Goal: Task Accomplishment & Management: Complete application form

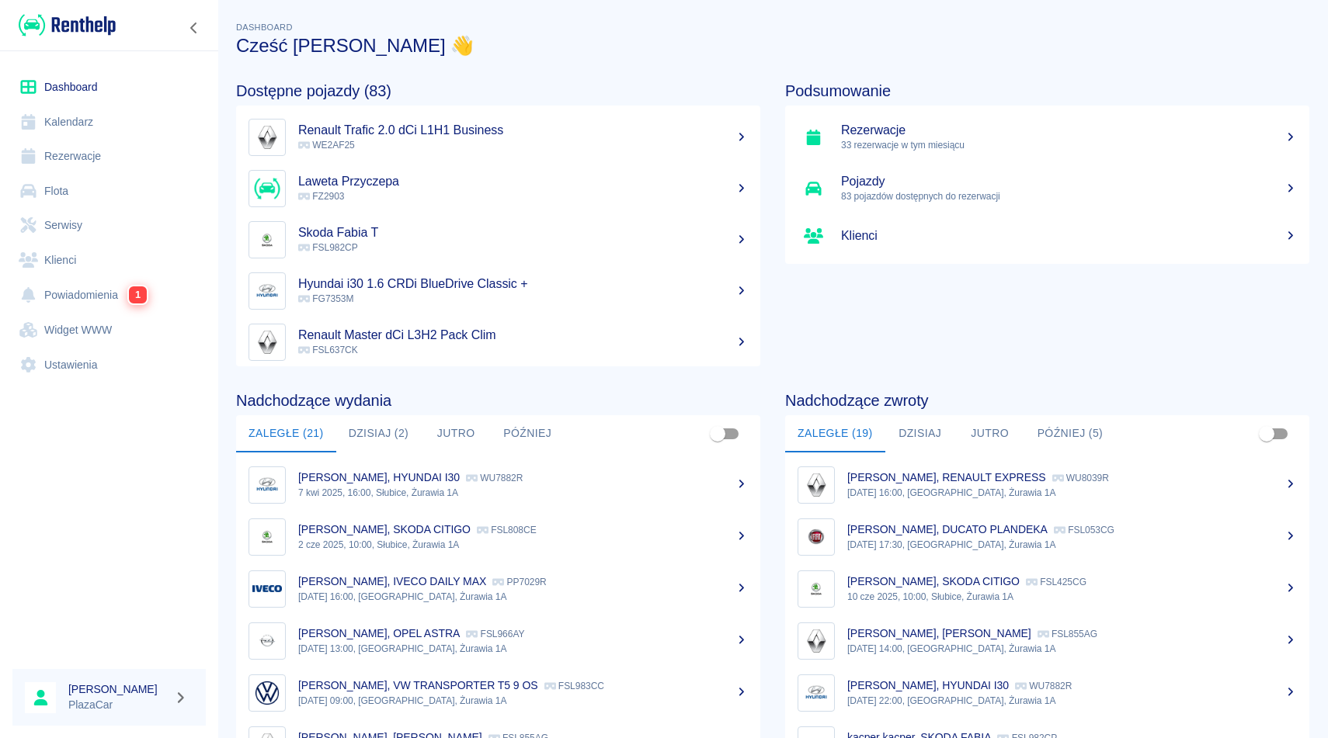
click at [69, 158] on link "Rezerwacje" at bounding box center [108, 156] width 193 height 35
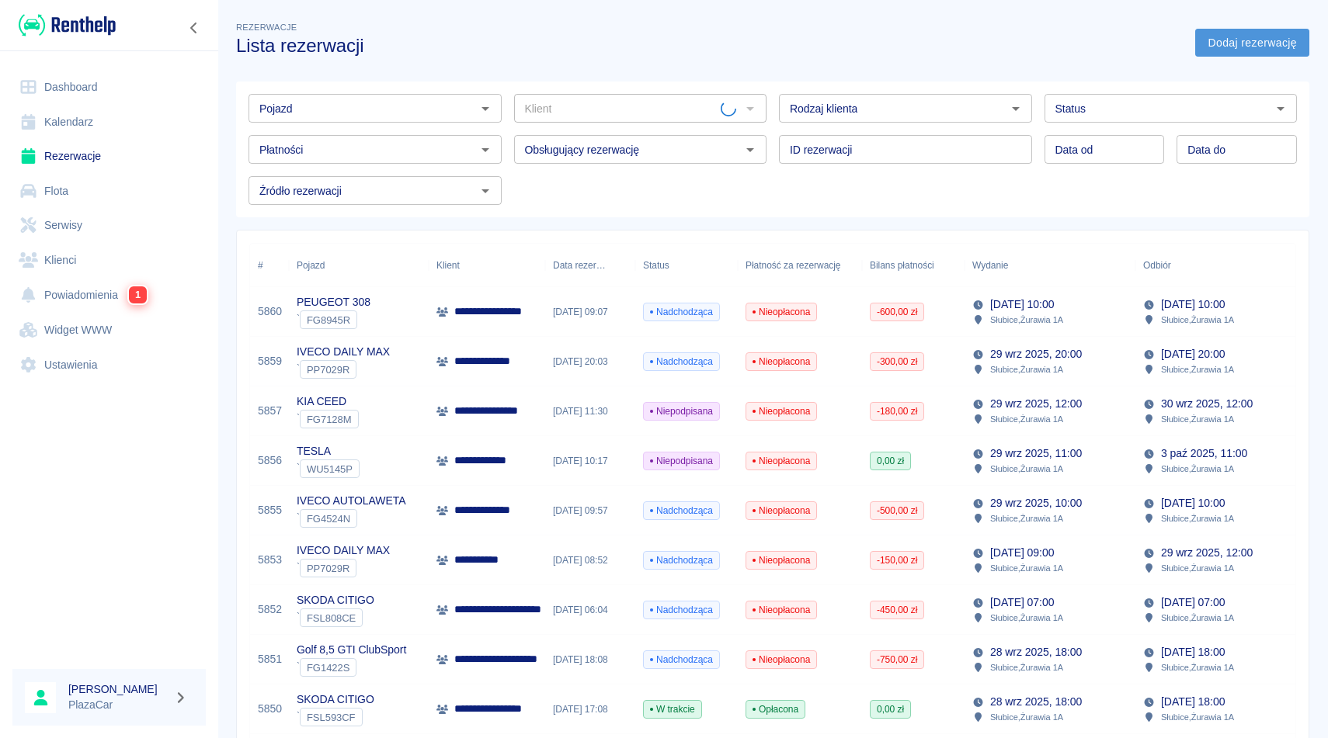
click at [1268, 33] on link "Dodaj rezerwację" at bounding box center [1252, 43] width 114 height 29
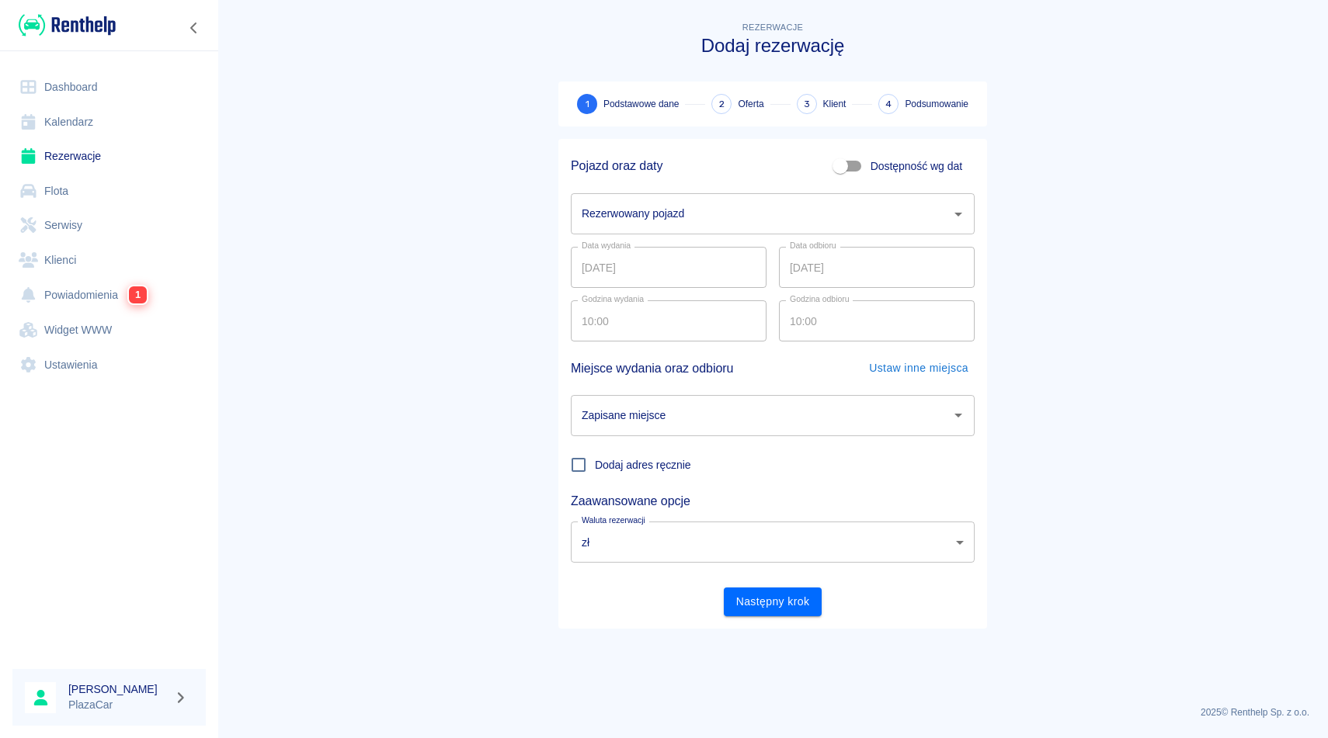
click at [665, 210] on div "Rezerwowany pojazd Rezerwowany pojazd" at bounding box center [773, 213] width 404 height 41
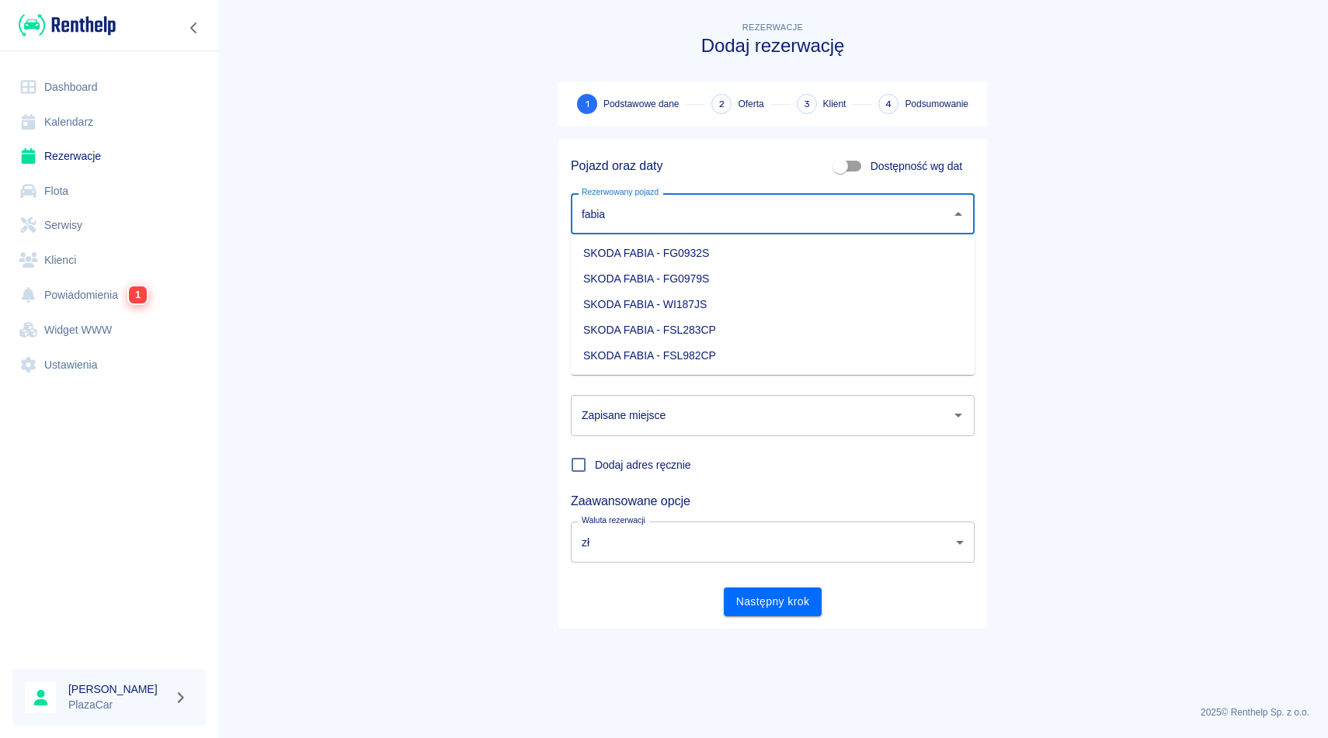
click at [776, 333] on li "SKODA FABIA - FSL283CP" at bounding box center [773, 331] width 404 height 26
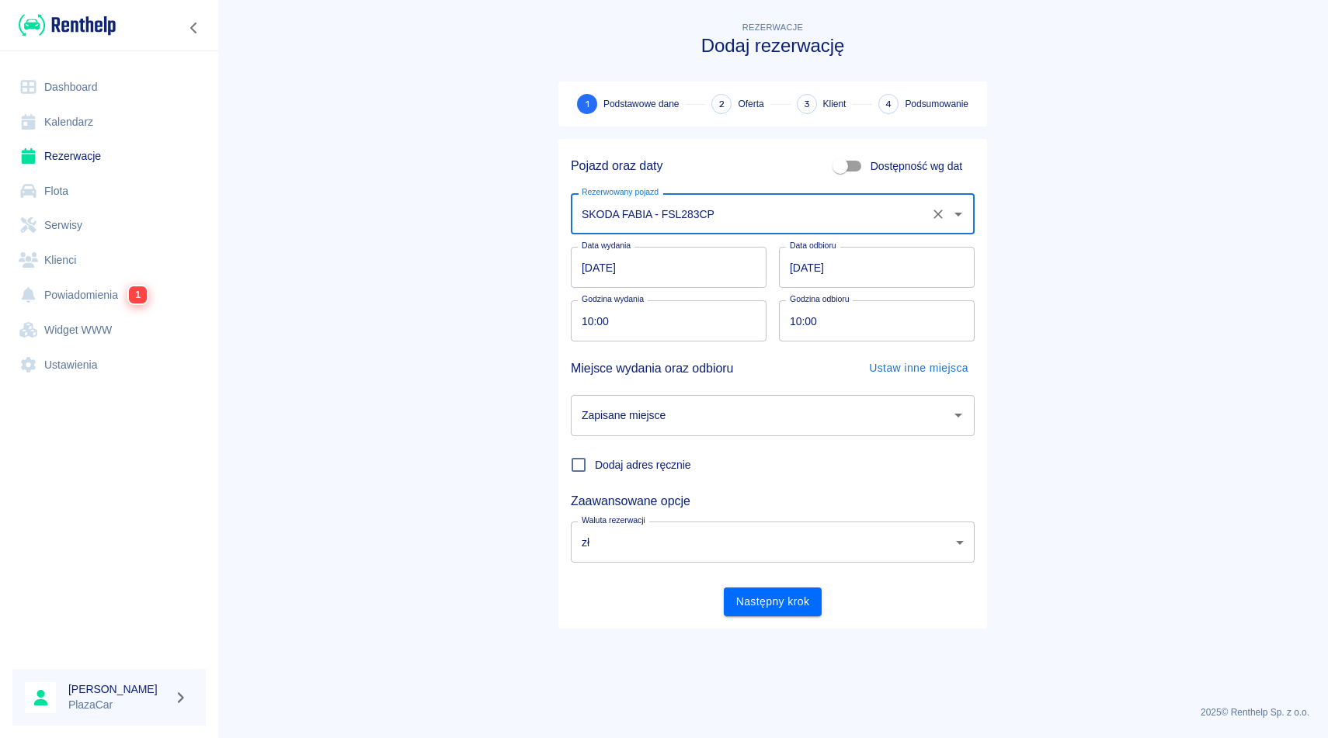
type input "SKODA FABIA - FSL283CP"
click at [778, 415] on input "Zapisane miejsce" at bounding box center [761, 415] width 366 height 27
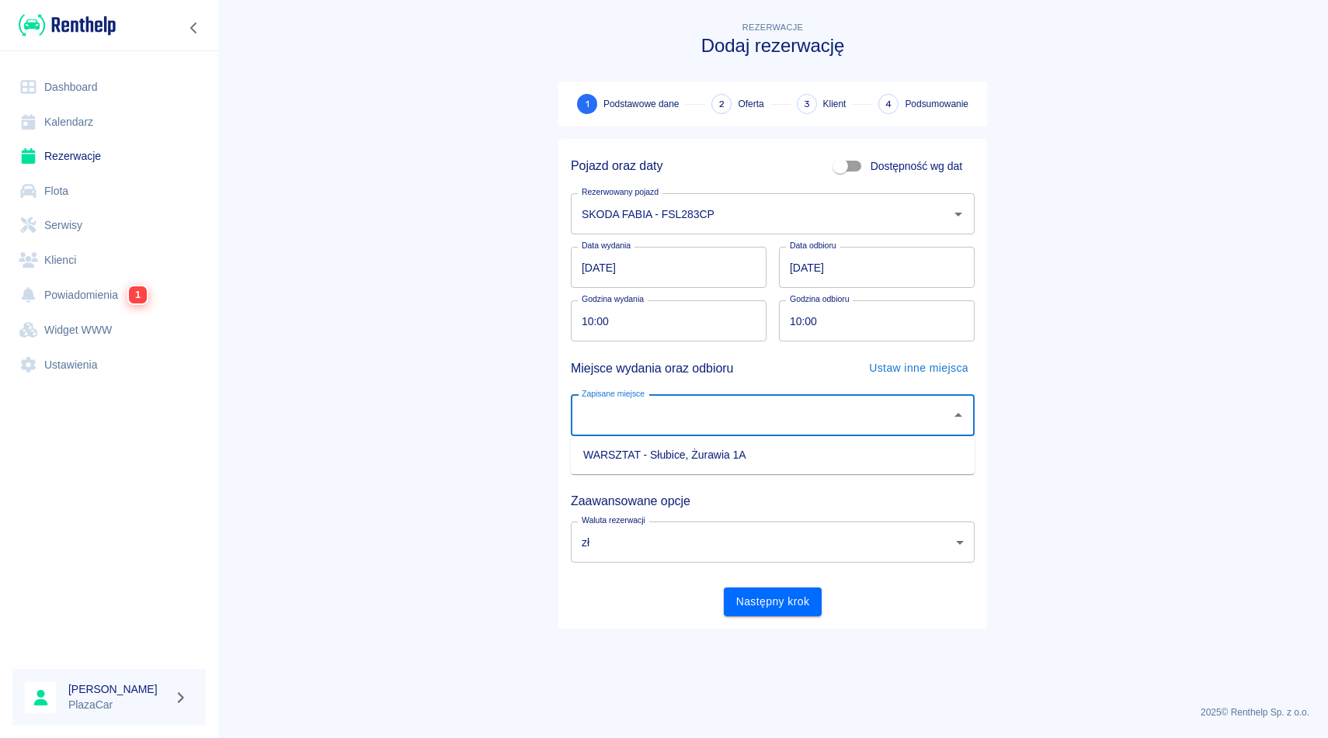
click at [776, 457] on li "WARSZTAT - Słubice, Żurawia 1A" at bounding box center [773, 456] width 404 height 26
type input "WARSZTAT - Słubice, Żurawia 1A"
click at [762, 602] on button "Następny krok" at bounding box center [773, 602] width 99 height 29
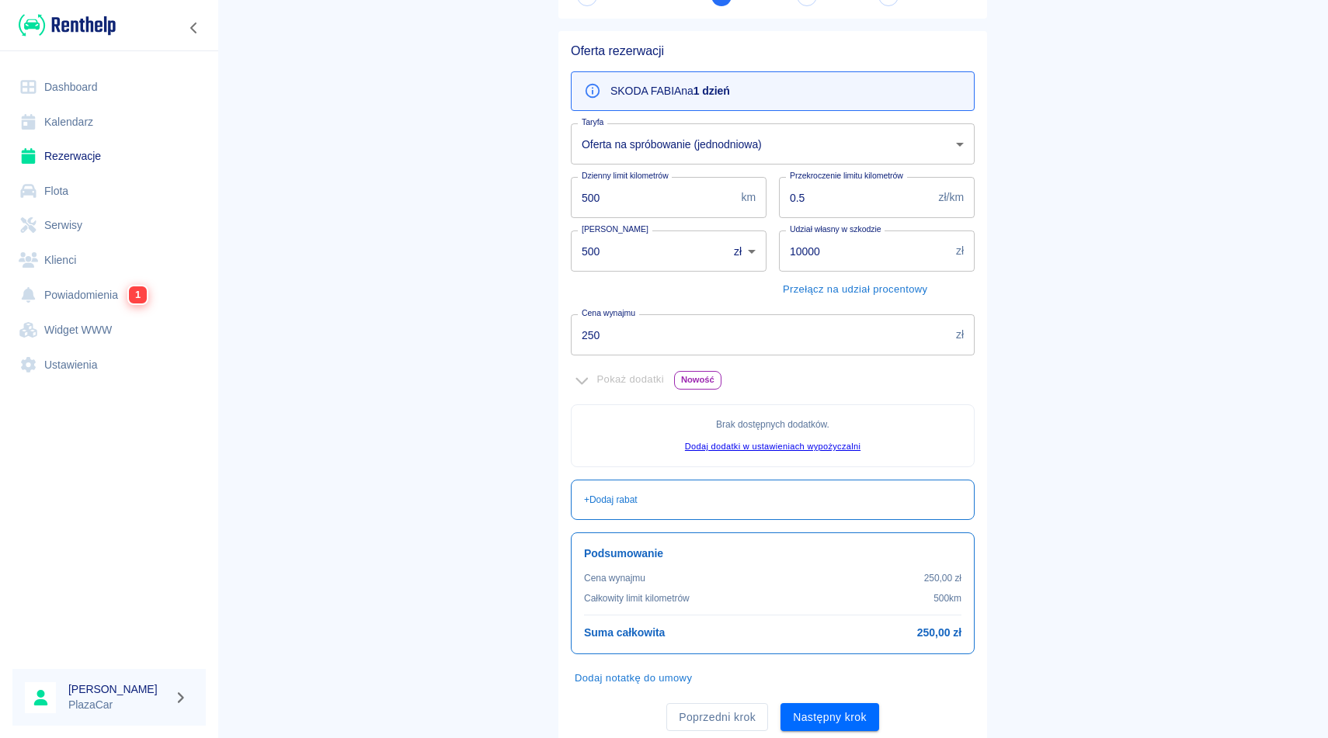
scroll to position [158, 0]
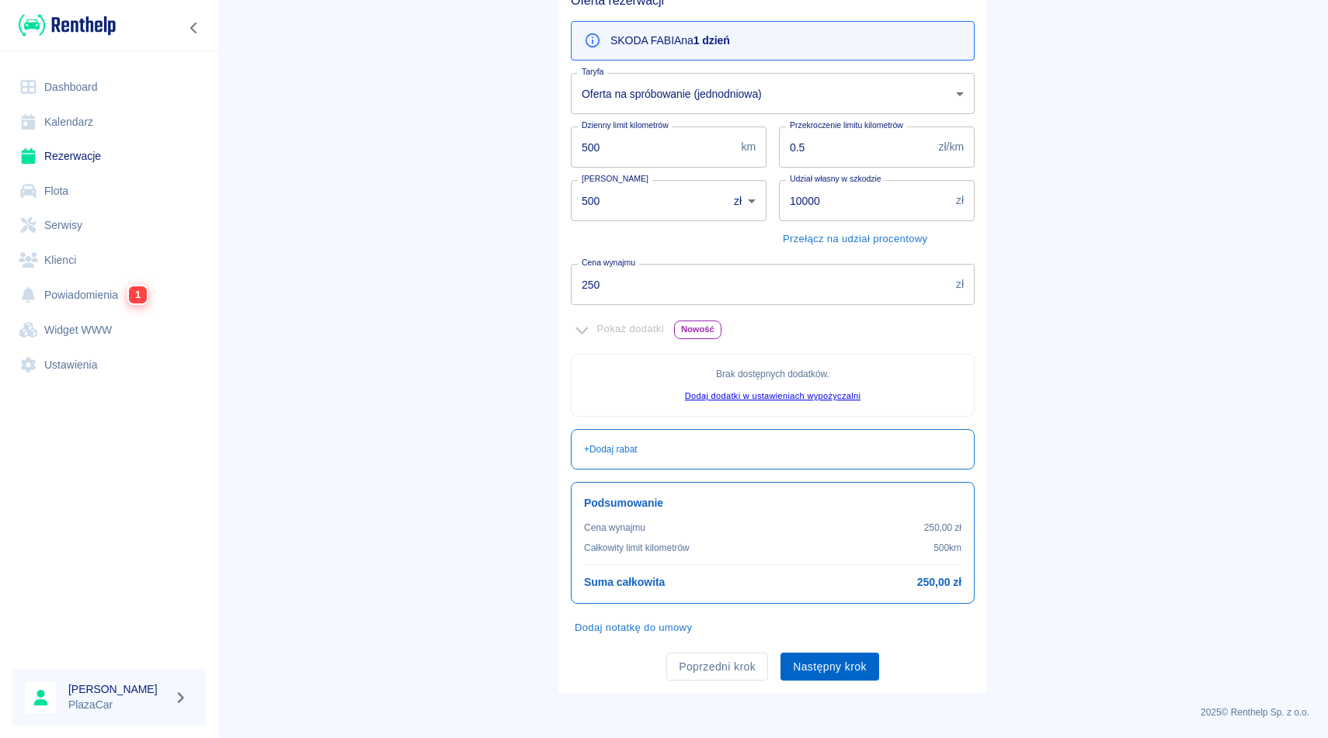
click at [838, 672] on button "Następny krok" at bounding box center [829, 667] width 99 height 29
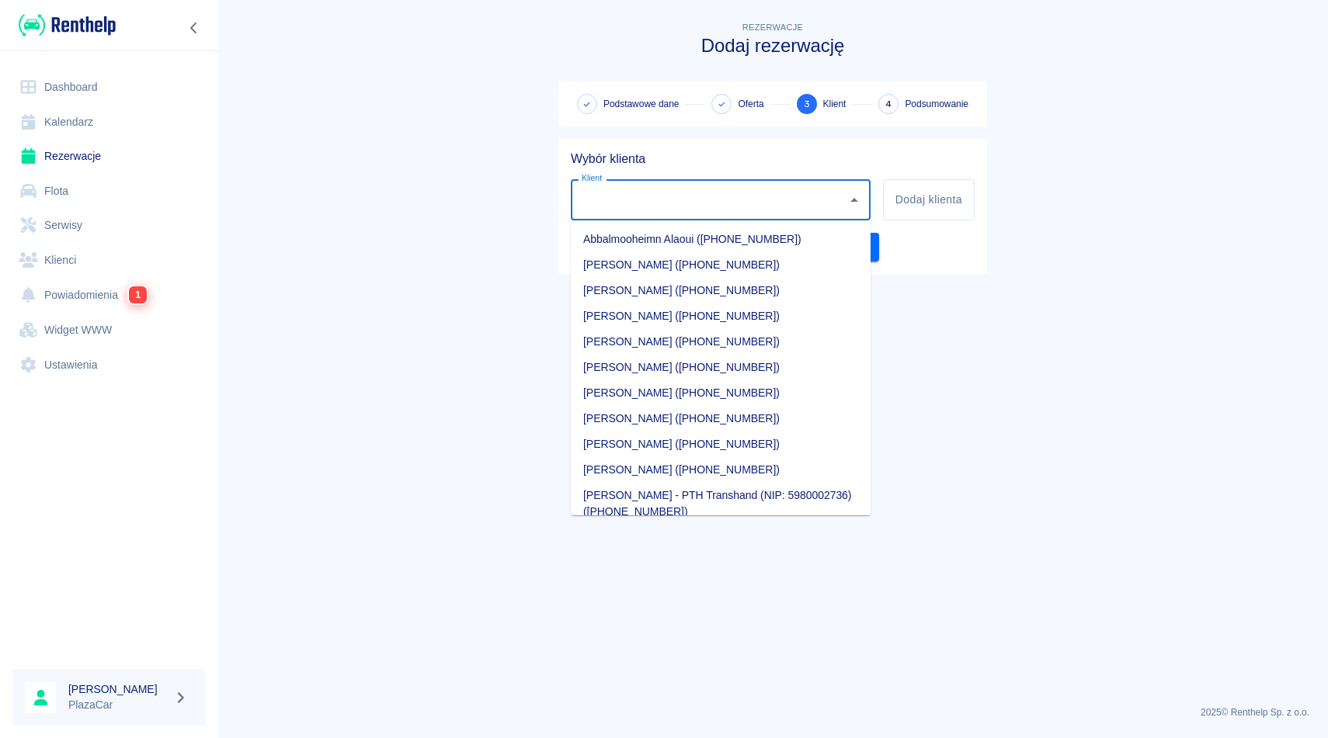
click at [627, 200] on input "Klient" at bounding box center [709, 199] width 262 height 27
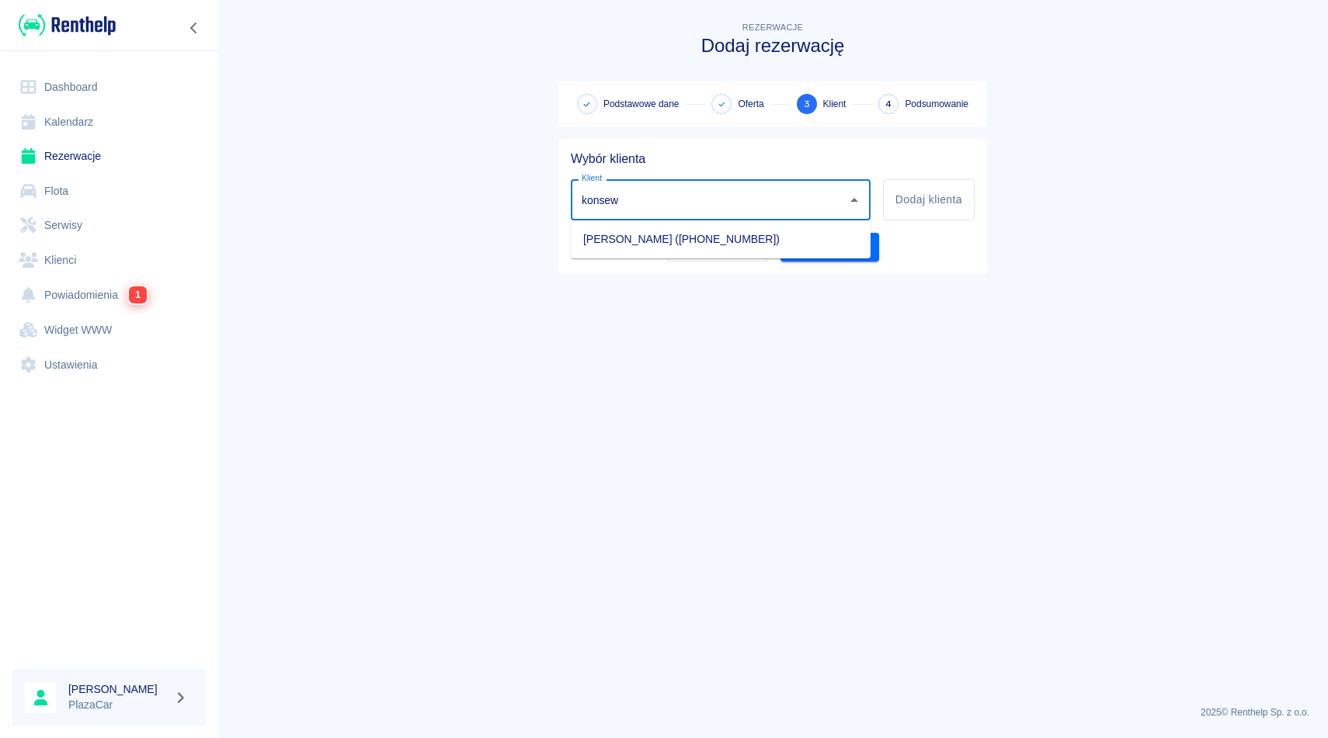
click at [644, 248] on li "[PERSON_NAME] ([PHONE_NUMBER])" at bounding box center [721, 240] width 300 height 26
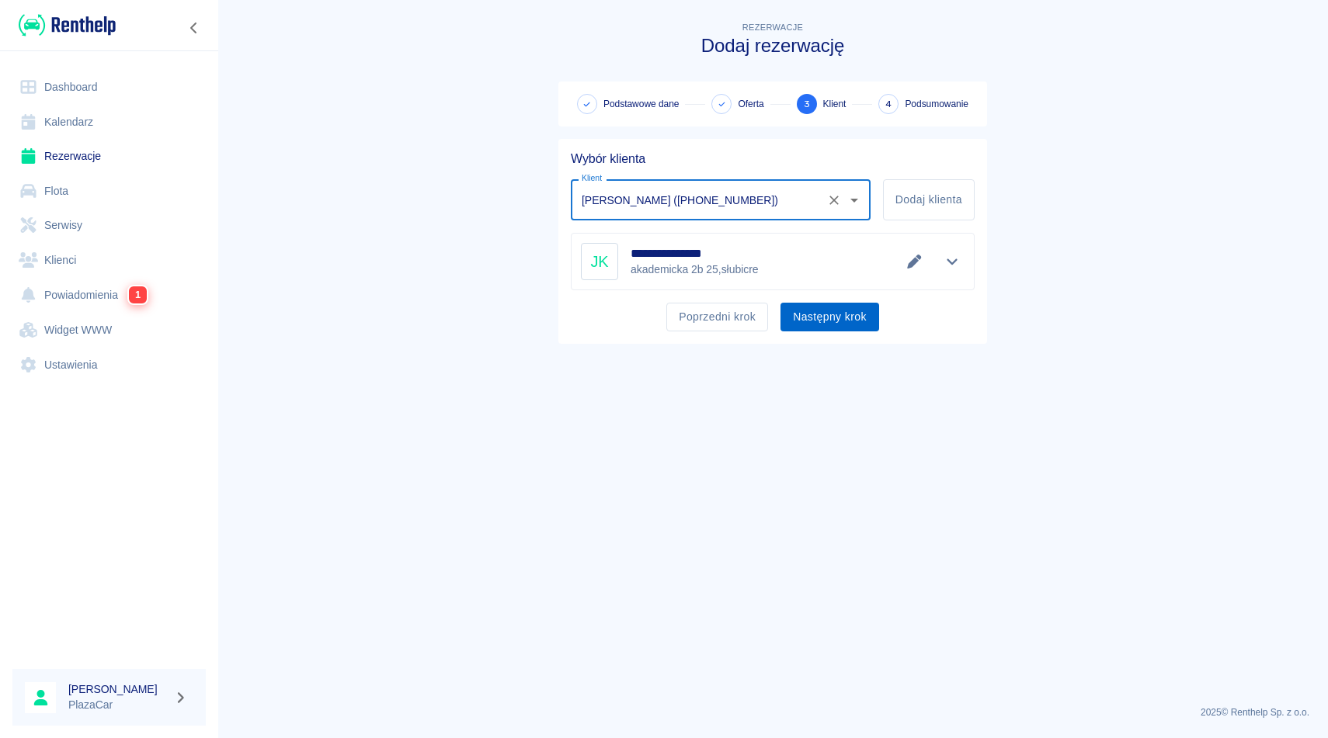
type input "[PERSON_NAME] ([PHONE_NUMBER])"
click at [824, 321] on button "Następny krok" at bounding box center [829, 317] width 99 height 29
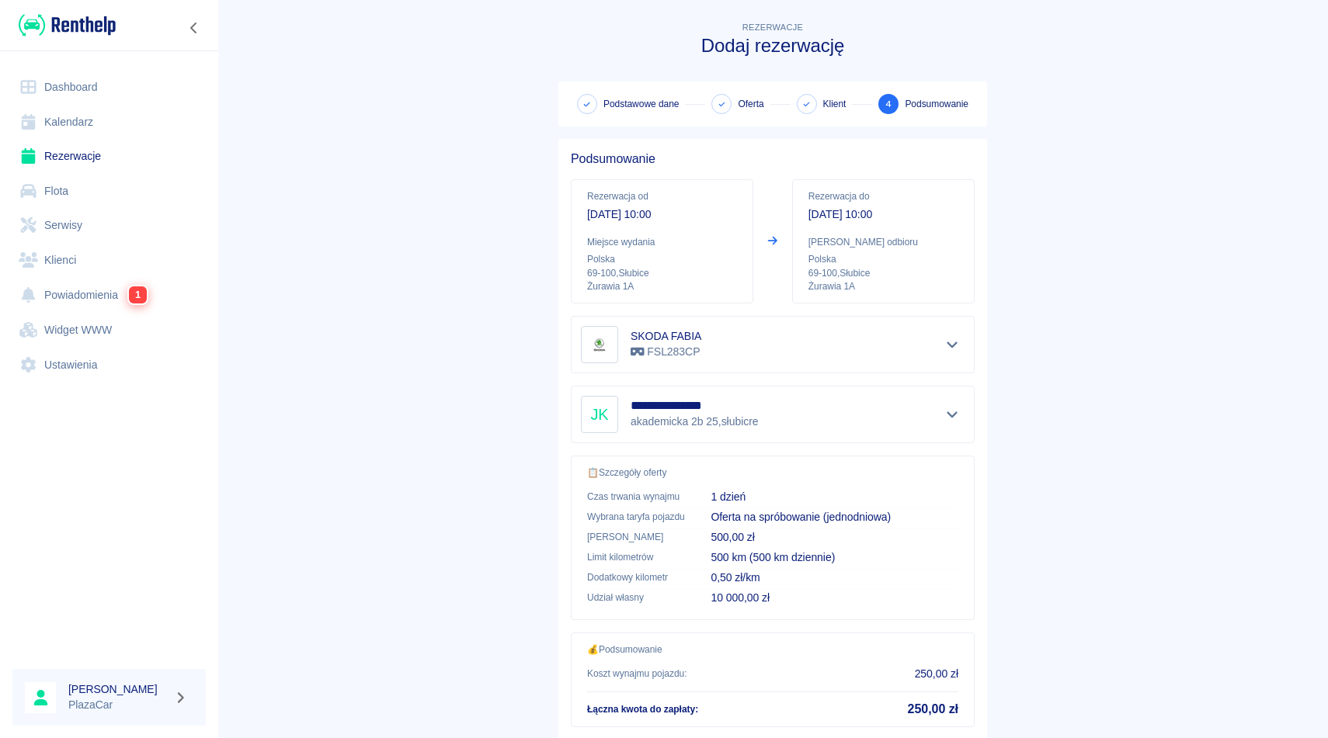
scroll to position [99, 0]
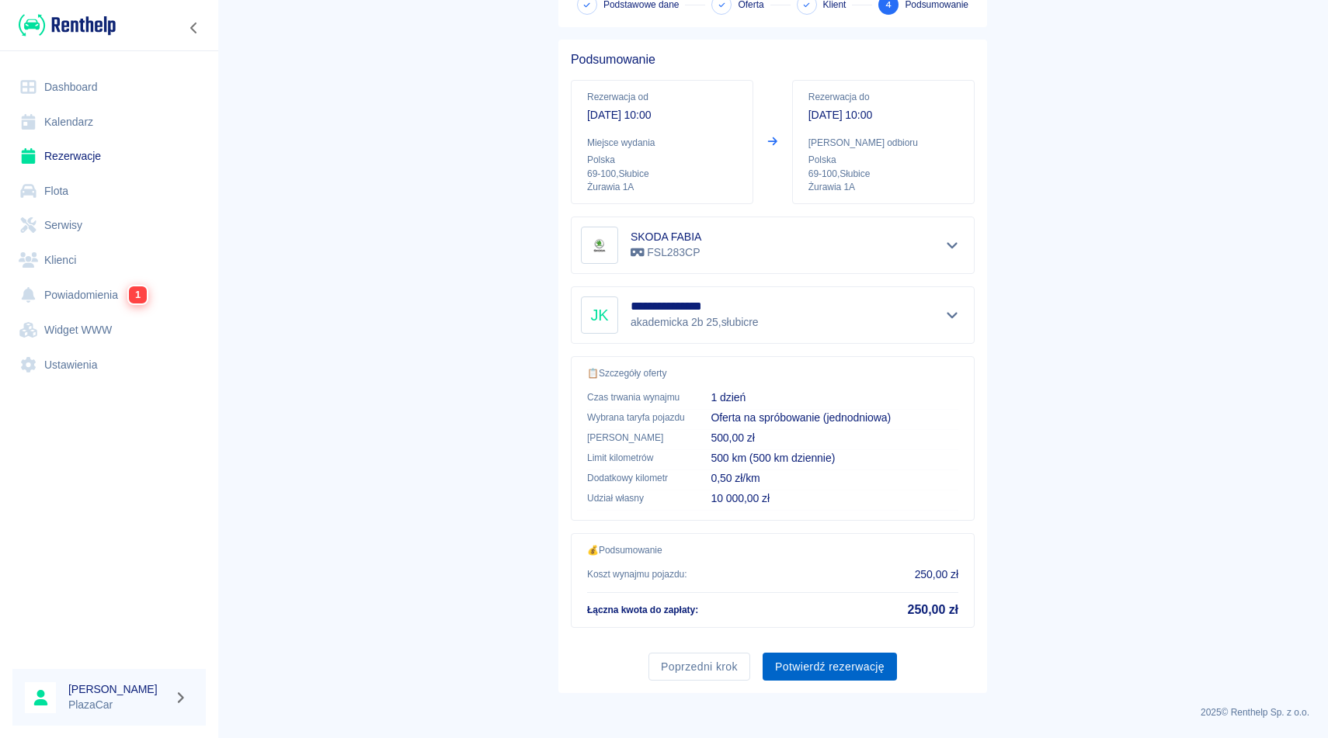
click at [817, 657] on button "Potwierdź rezerwację" at bounding box center [829, 667] width 134 height 29
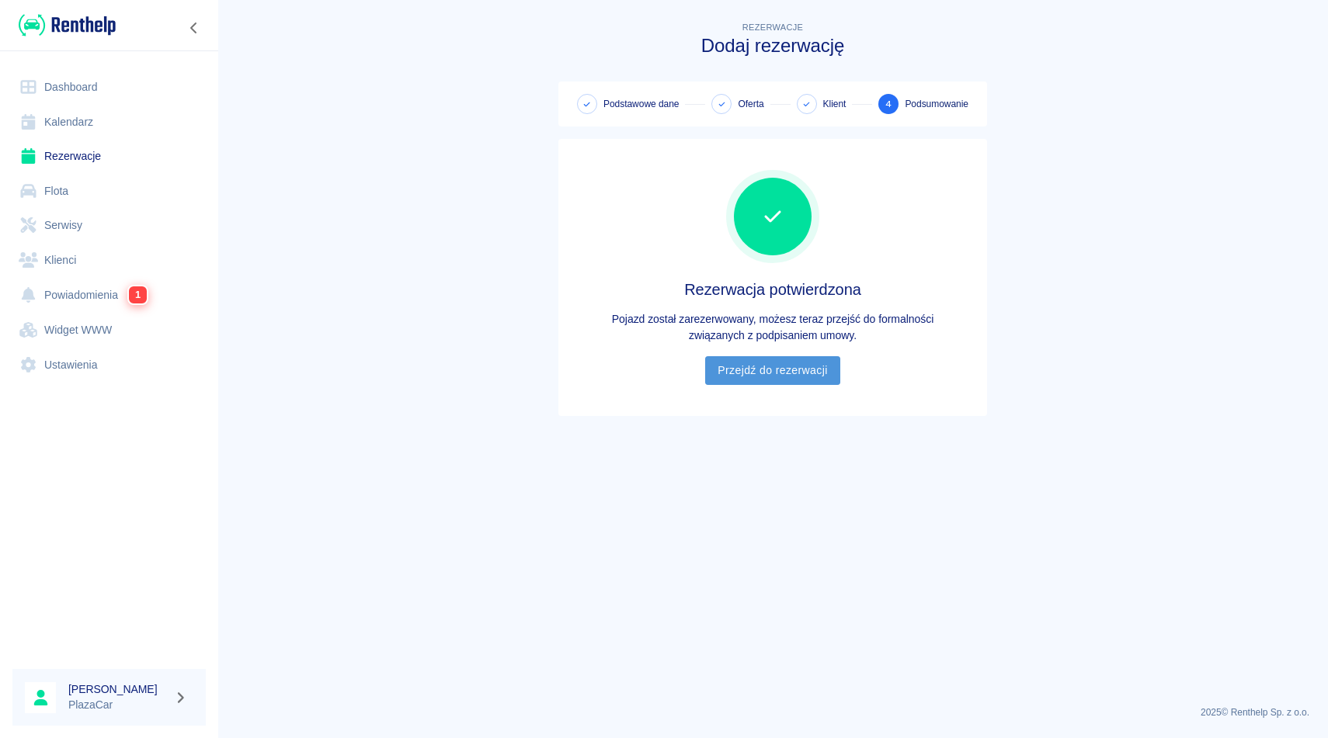
click at [784, 375] on link "Przejdź do rezerwacji" at bounding box center [772, 370] width 134 height 29
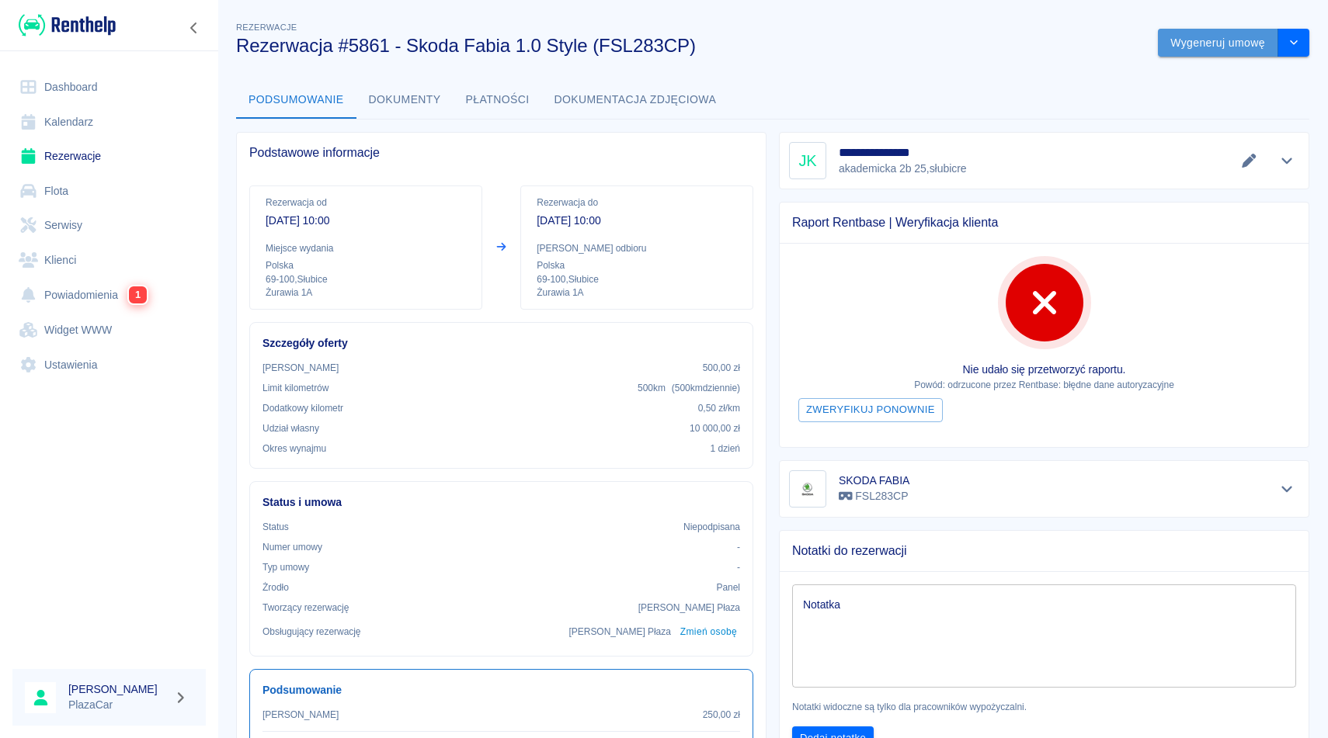
click at [1217, 35] on button "Wygeneruj umowę" at bounding box center [1218, 43] width 120 height 29
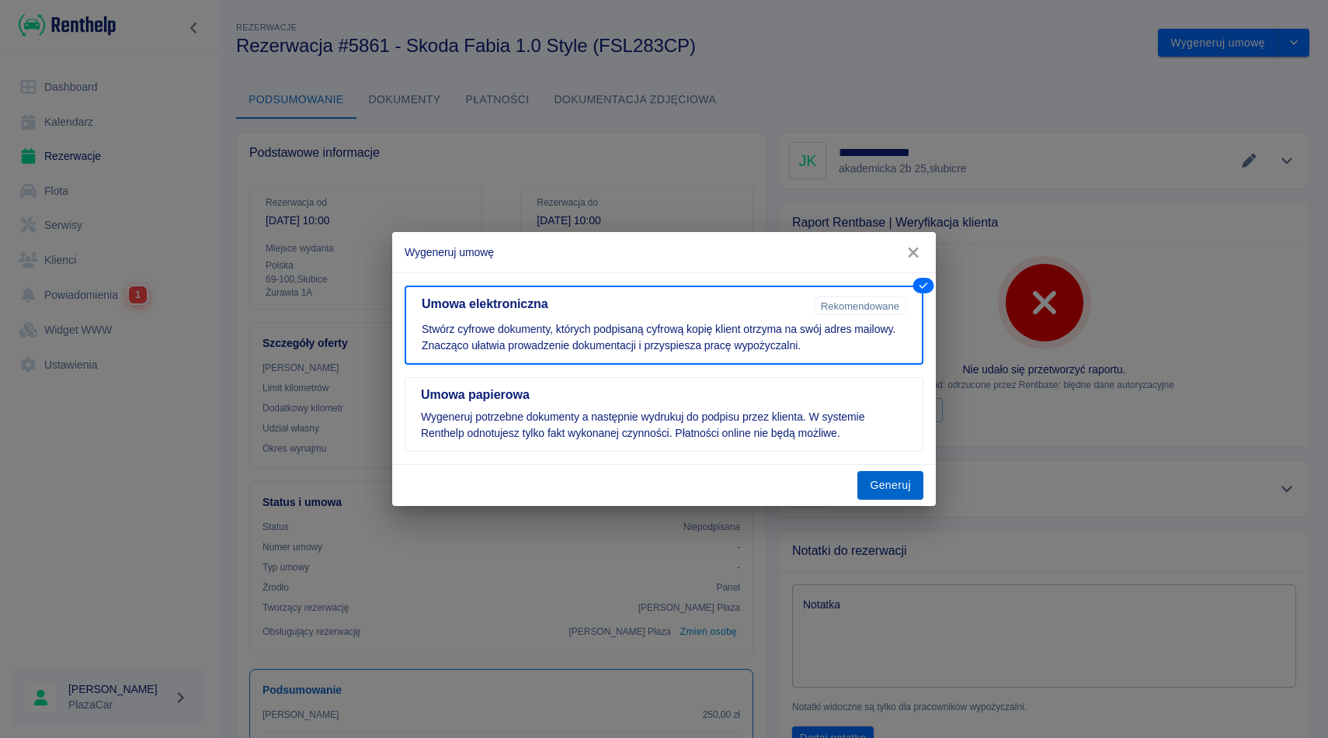
click at [878, 484] on button "Generuj" at bounding box center [890, 485] width 66 height 29
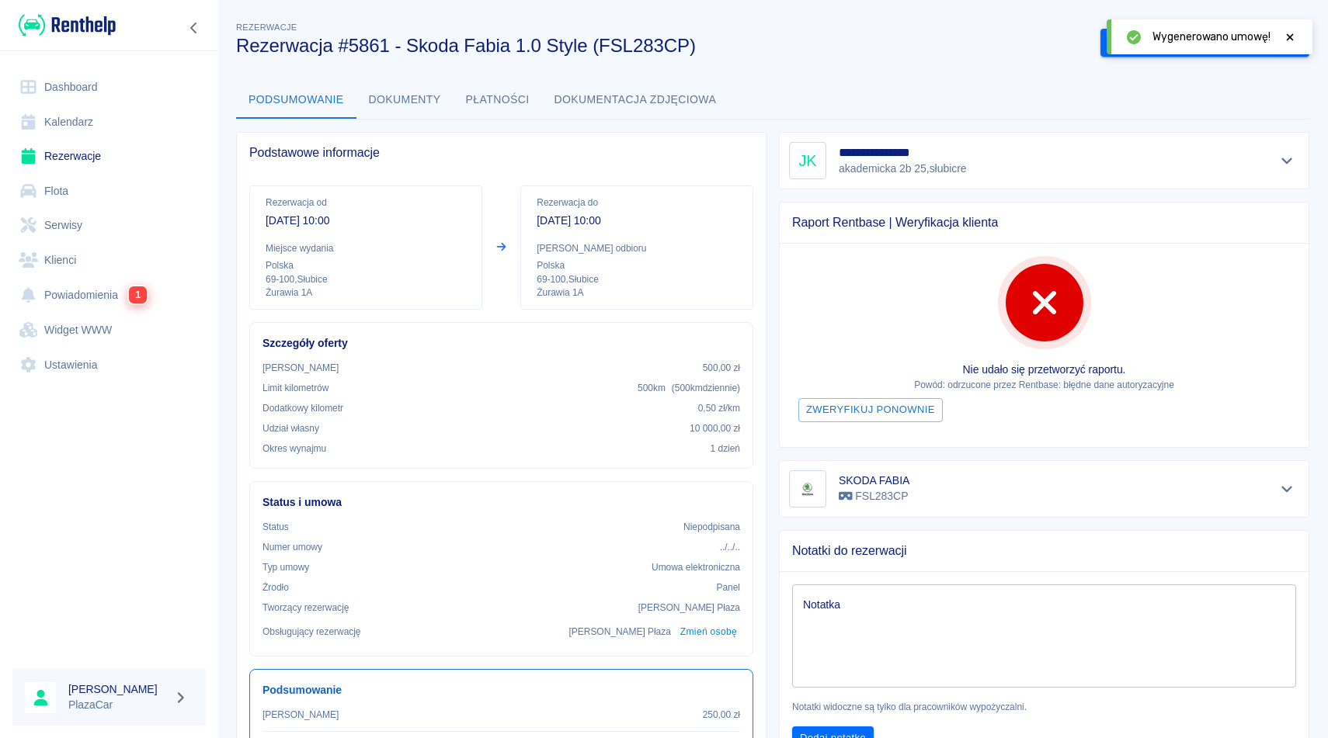
click at [1285, 39] on icon at bounding box center [1290, 37] width 14 height 11
click at [1213, 36] on button "Podpisz umowę elektroniczną" at bounding box center [1189, 43] width 178 height 29
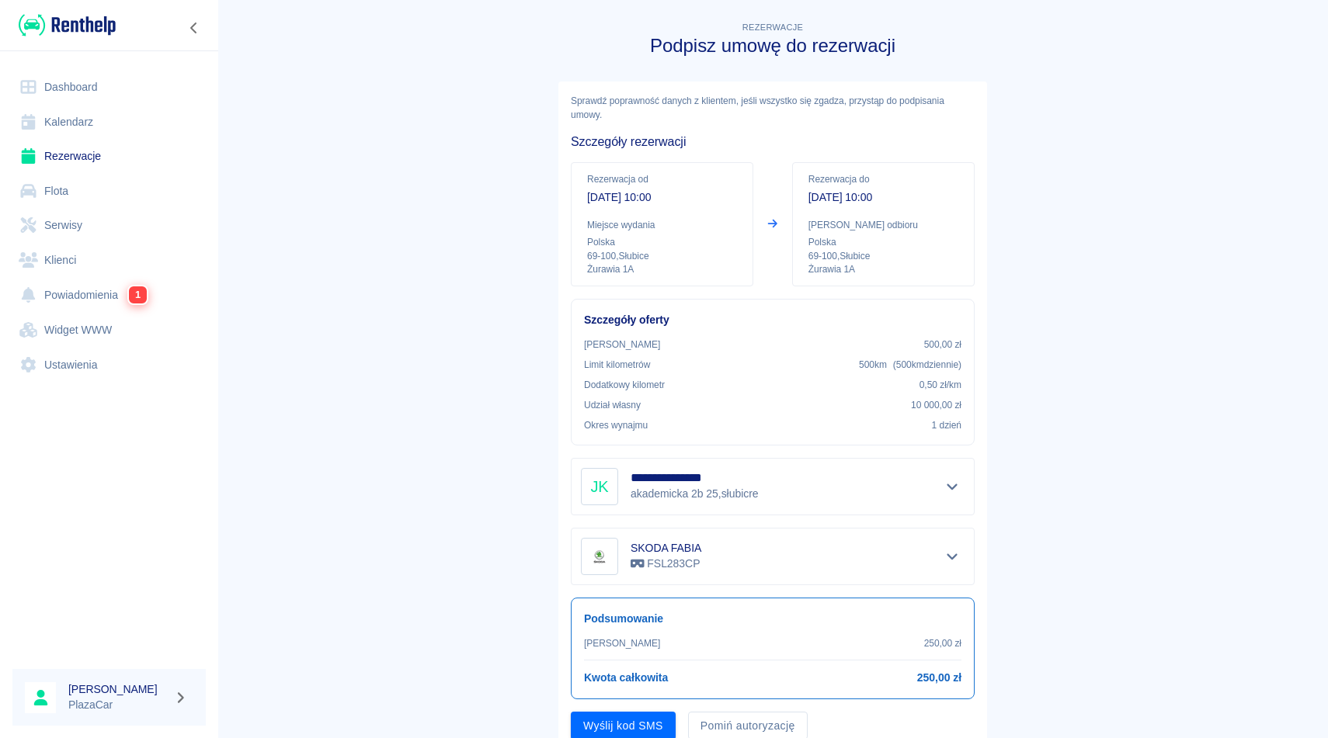
scroll to position [59, 0]
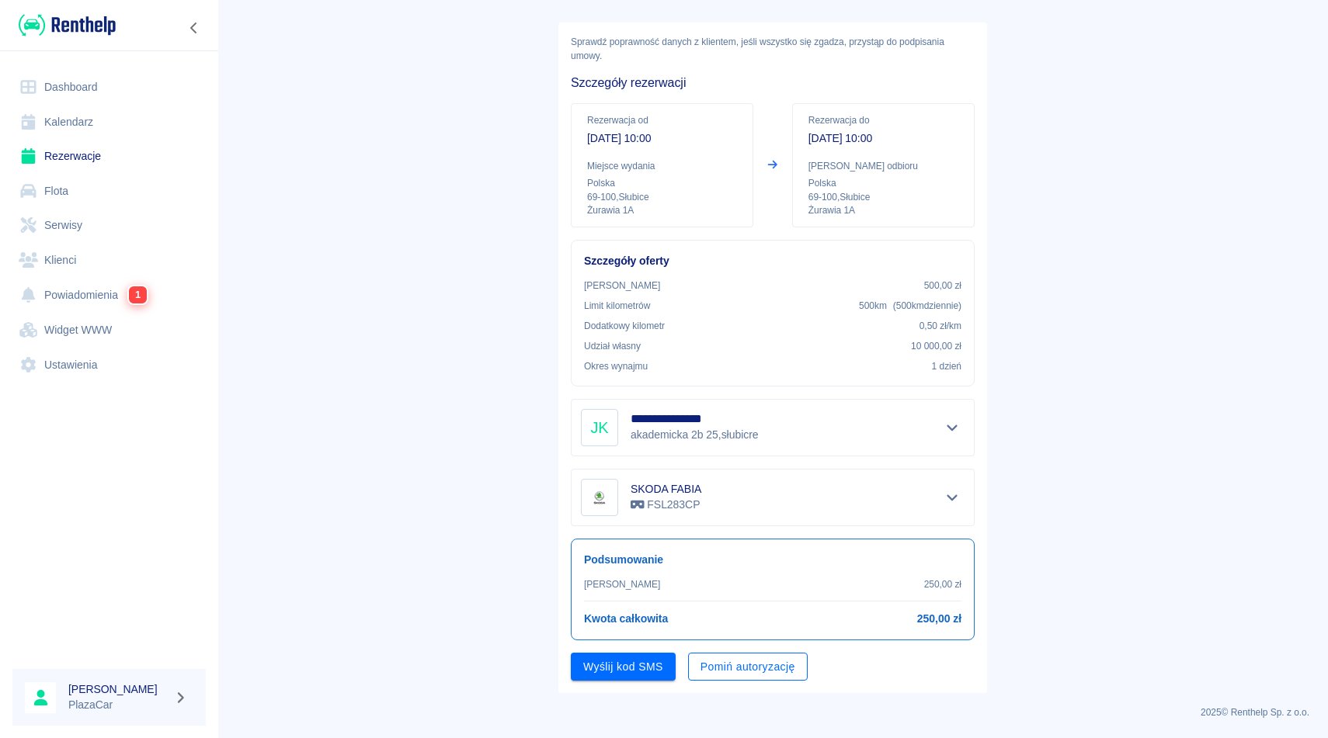
click at [749, 660] on button "Pomiń autoryzację" at bounding box center [748, 667] width 120 height 29
click at [619, 665] on button "Podpisz umowę" at bounding box center [624, 667] width 106 height 29
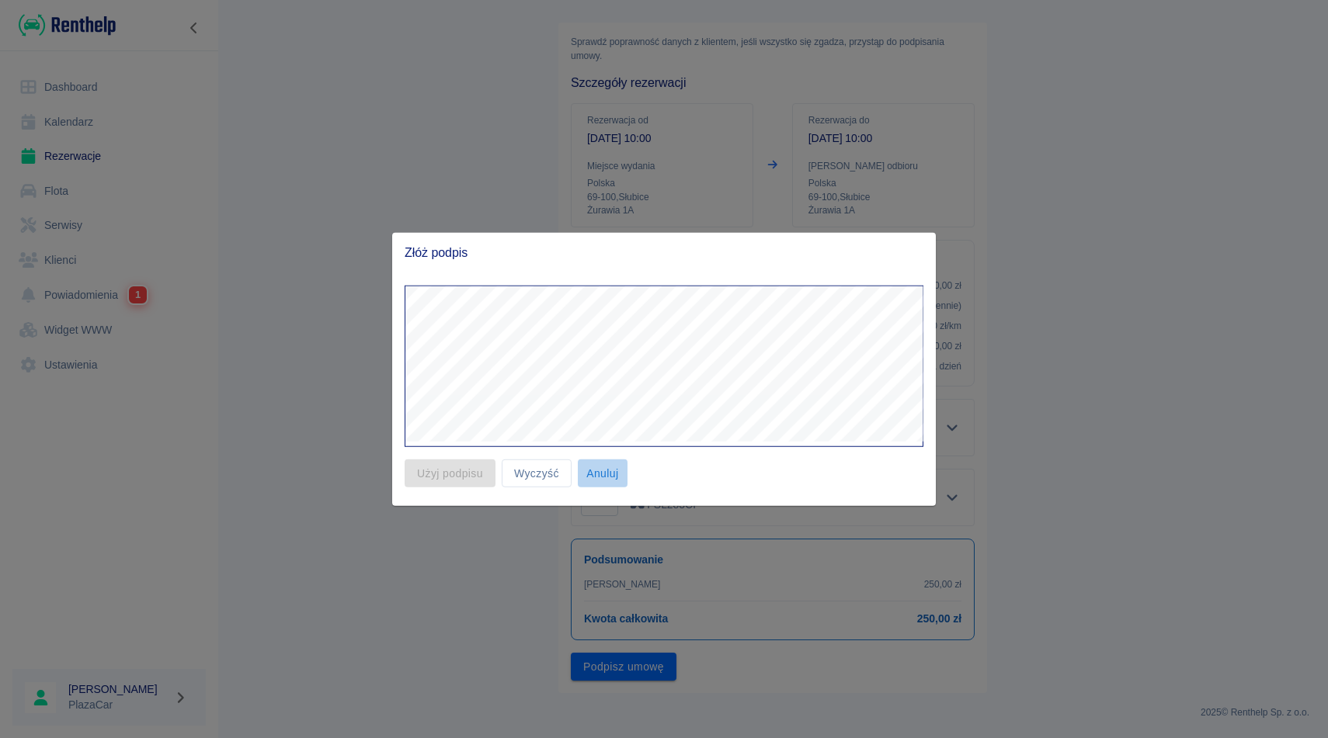
click at [606, 474] on button "Anuluj" at bounding box center [603, 473] width 50 height 29
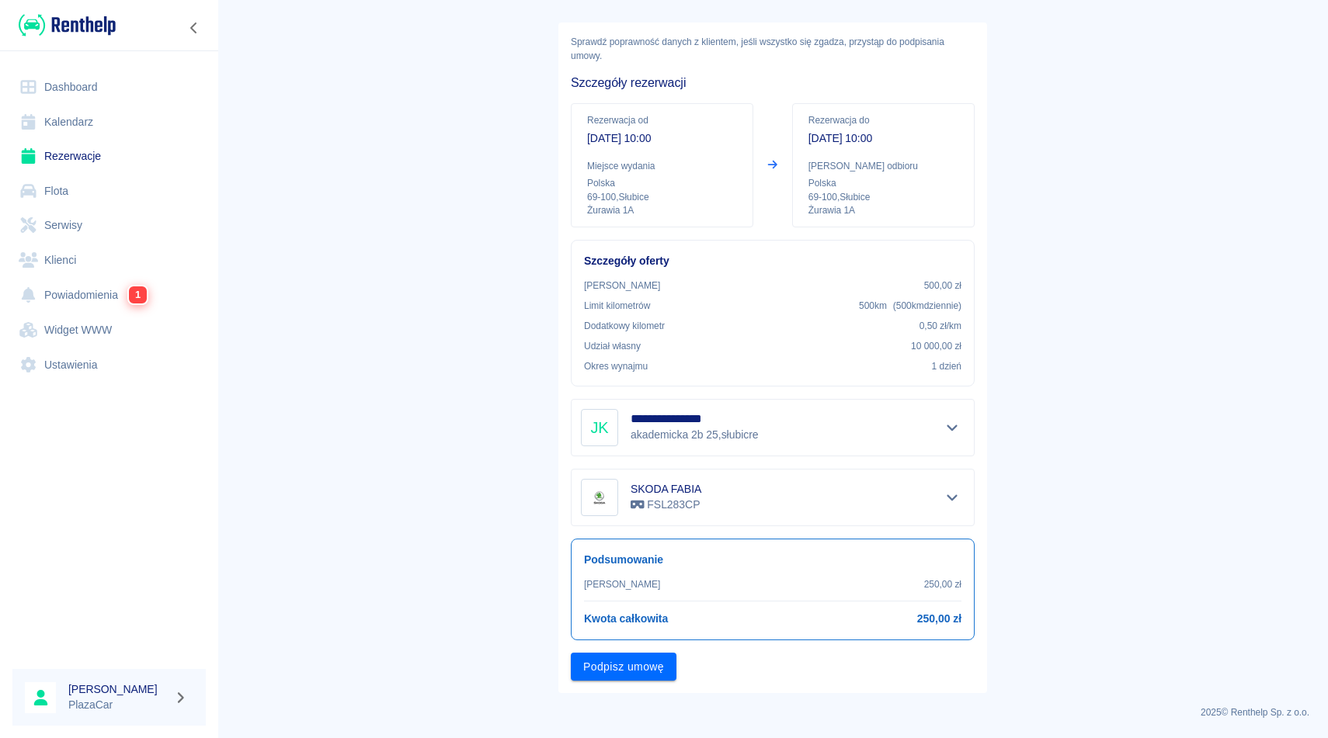
scroll to position [0, 0]
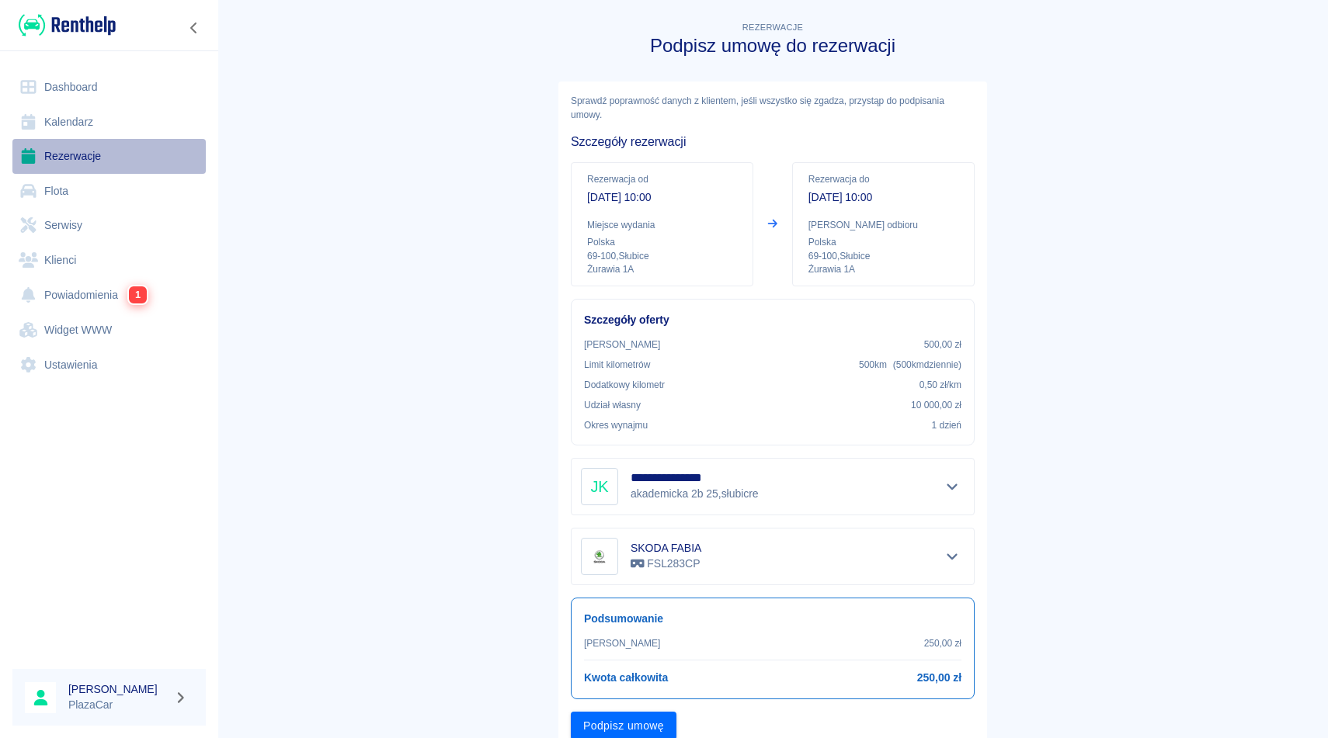
click at [85, 154] on link "Rezerwacje" at bounding box center [108, 156] width 193 height 35
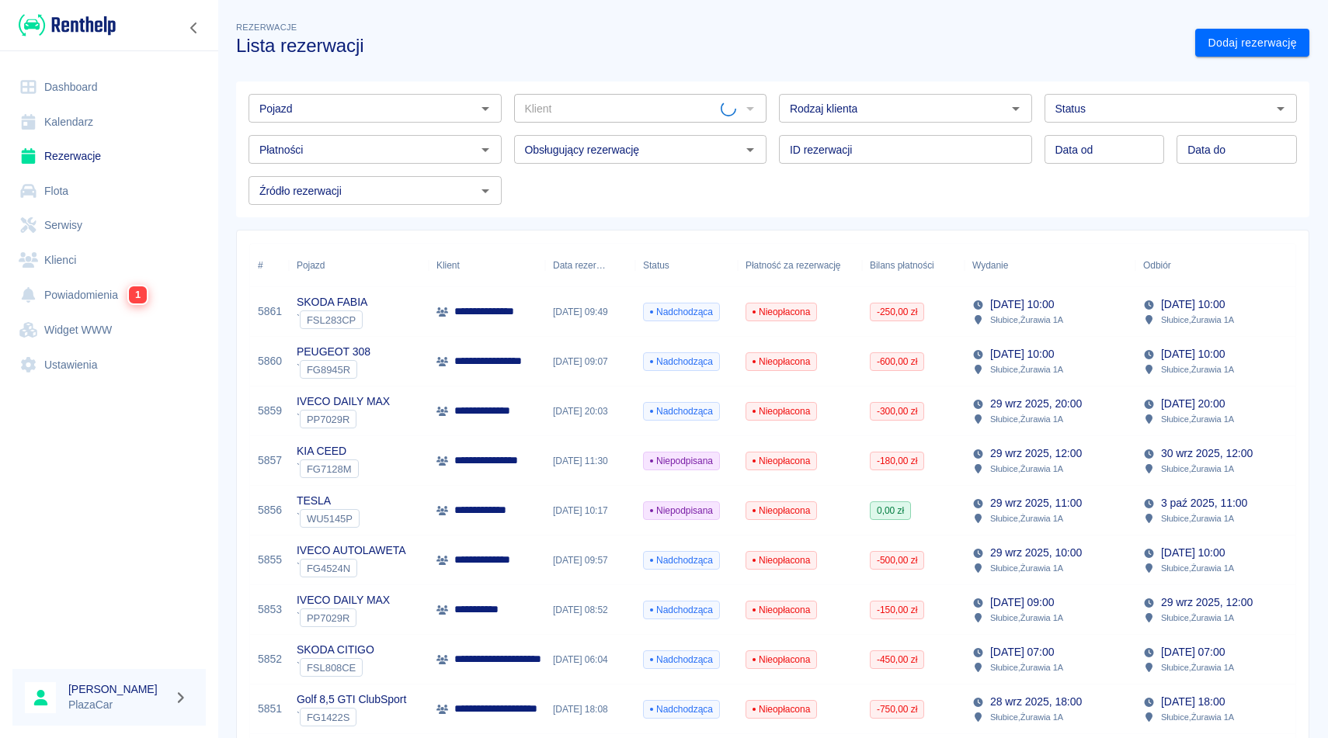
click at [92, 154] on link "Rezerwacje" at bounding box center [108, 156] width 193 height 35
click at [118, 292] on link "Powiadomienia 1" at bounding box center [108, 295] width 193 height 36
